Goal: Find specific page/section: Find specific page/section

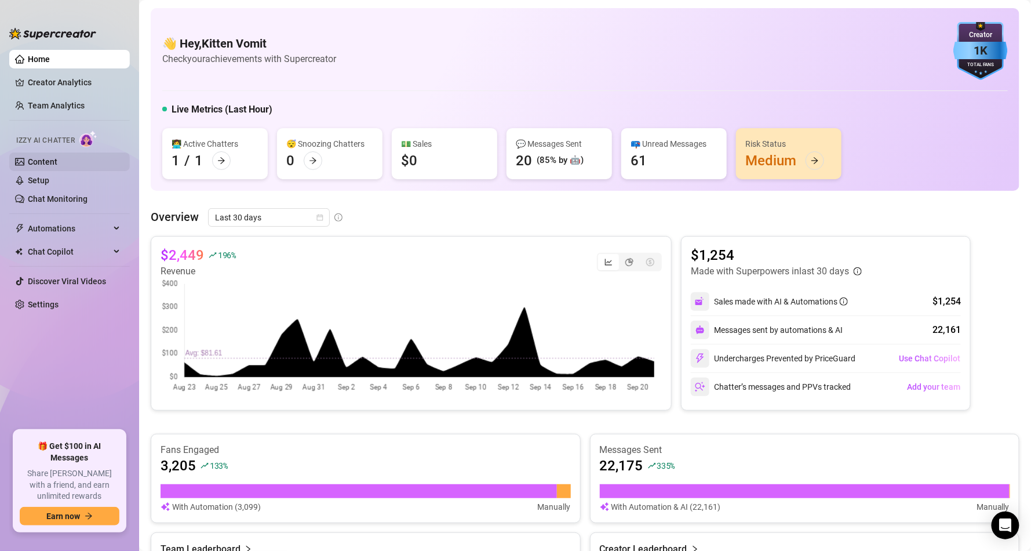
click at [57, 157] on link "Content" at bounding box center [43, 161] width 30 height 9
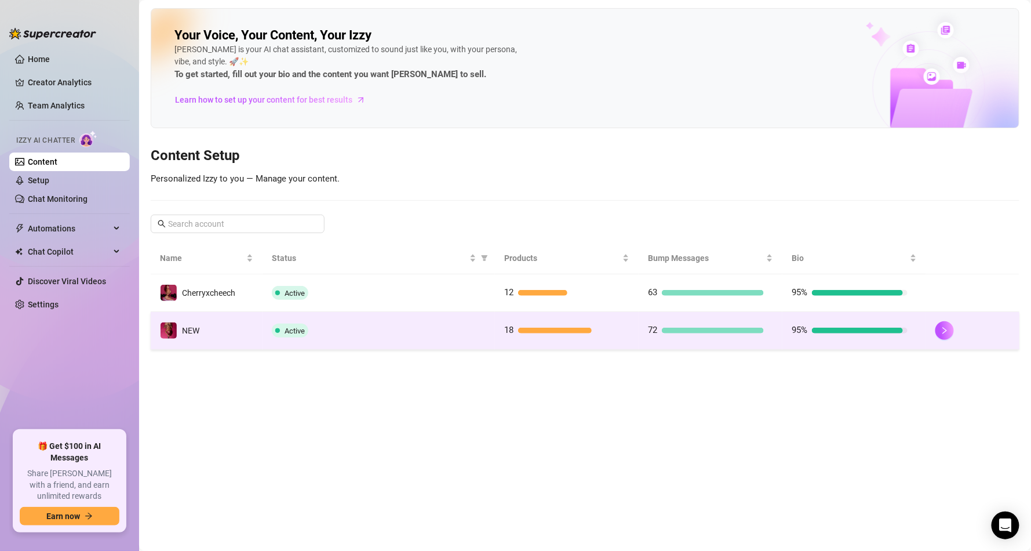
click at [279, 332] on span at bounding box center [277, 330] width 5 height 5
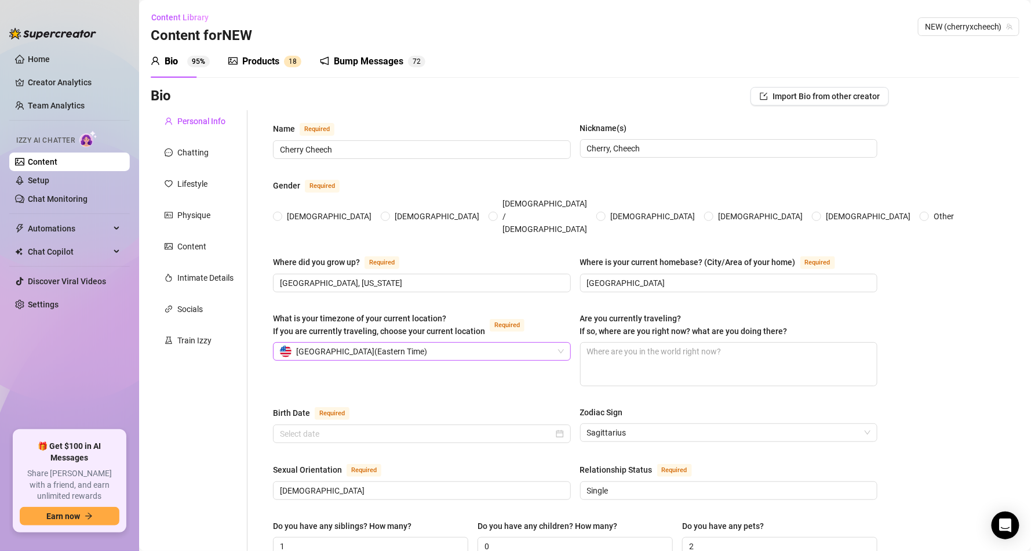
radio input "true"
type input "[DATE]"
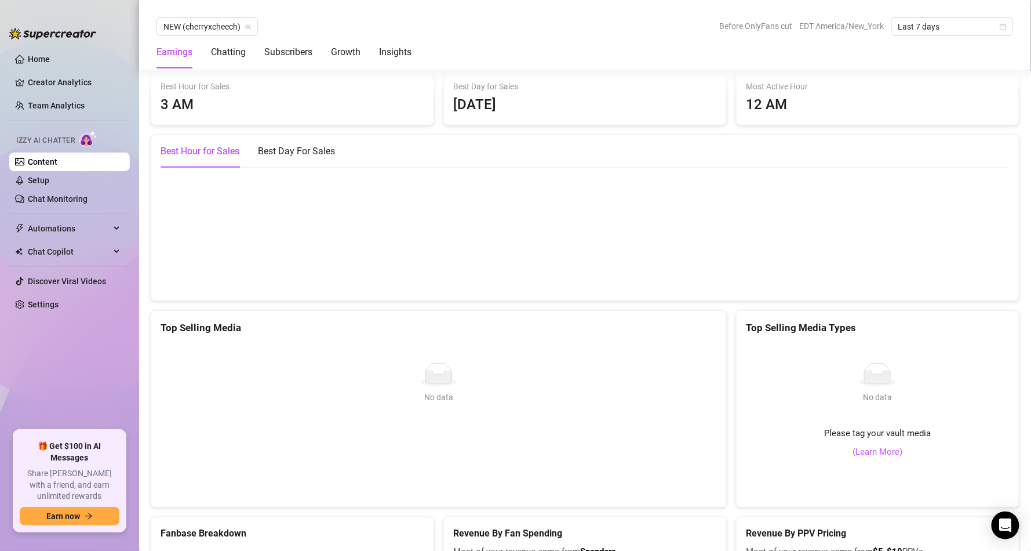
scroll to position [2054, 0]
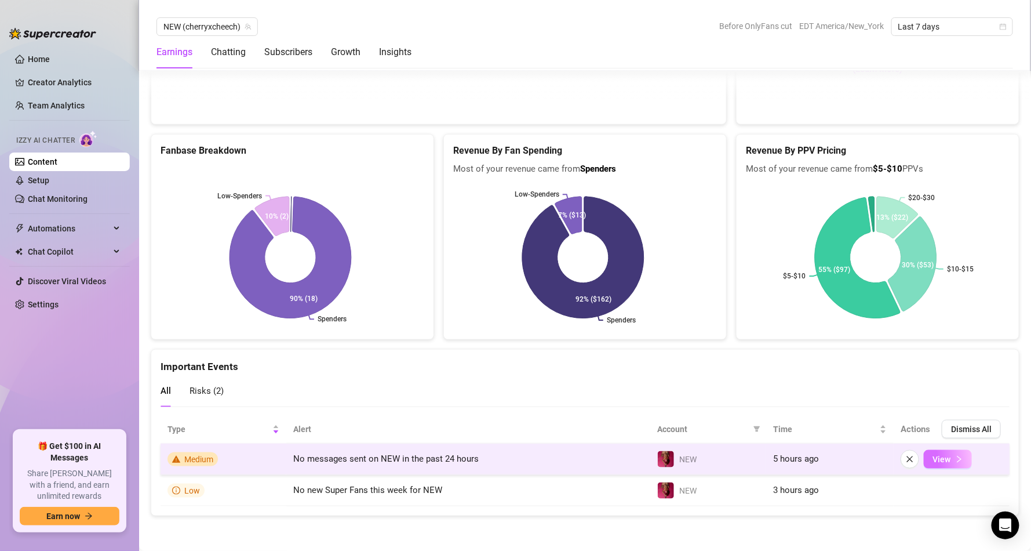
click at [944, 464] on button "View" at bounding box center [948, 459] width 48 height 19
click at [933, 456] on span "View" at bounding box center [942, 458] width 18 height 9
